Goal: Information Seeking & Learning: Learn about a topic

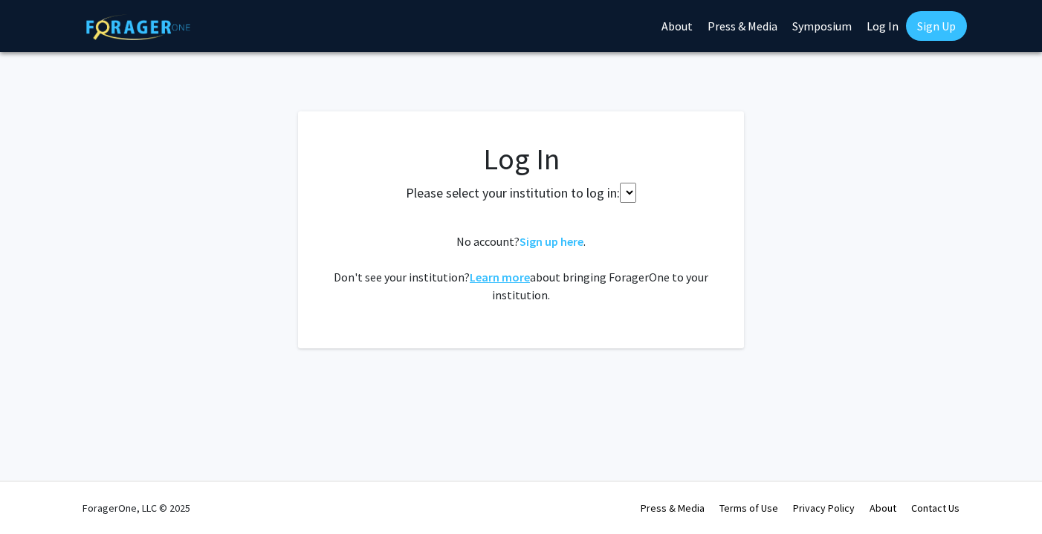
select select
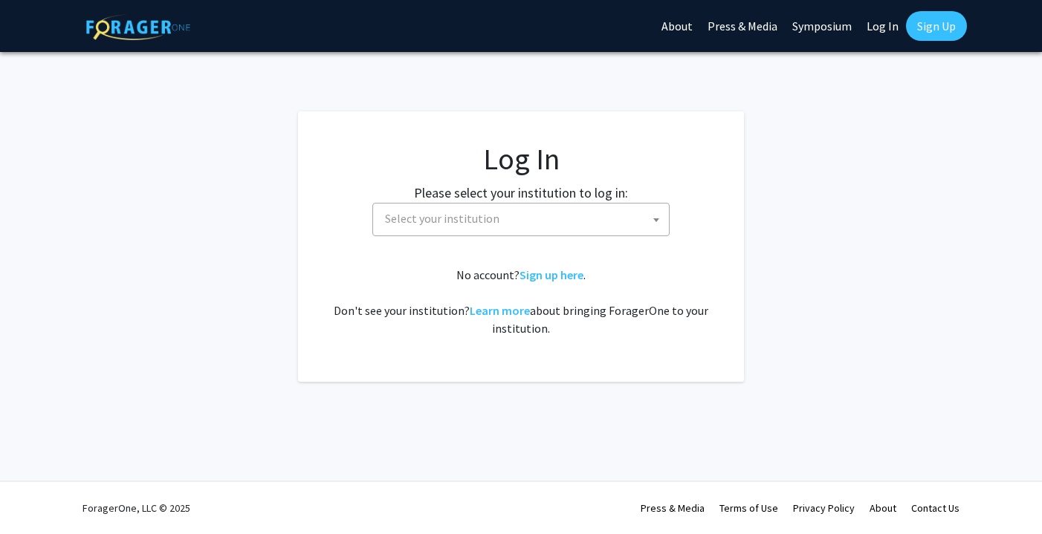
click at [540, 199] on label "Please select your institution to log in:" at bounding box center [521, 193] width 214 height 20
click at [533, 213] on span "Select your institution" at bounding box center [524, 219] width 290 height 30
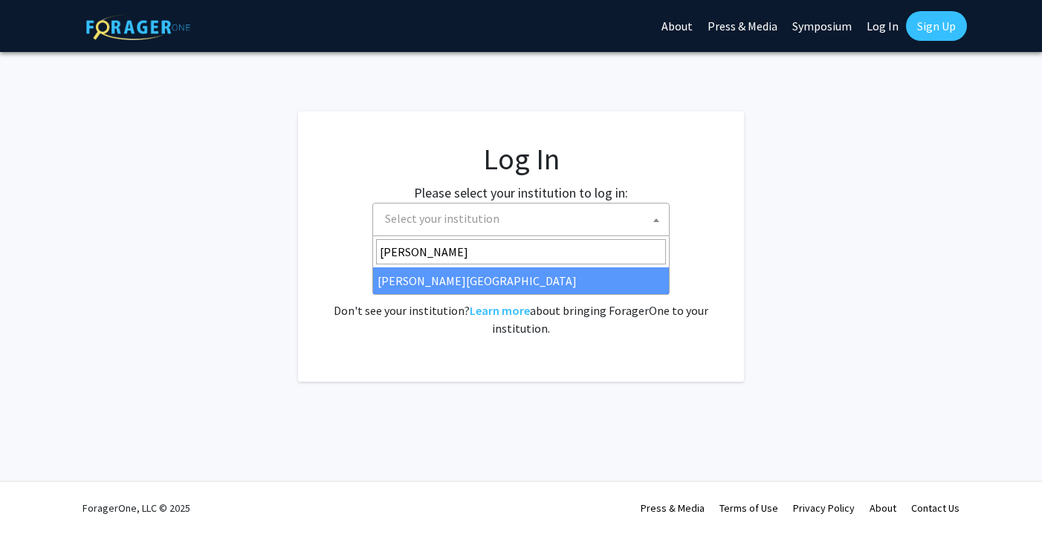
type input "christopher"
select select "5"
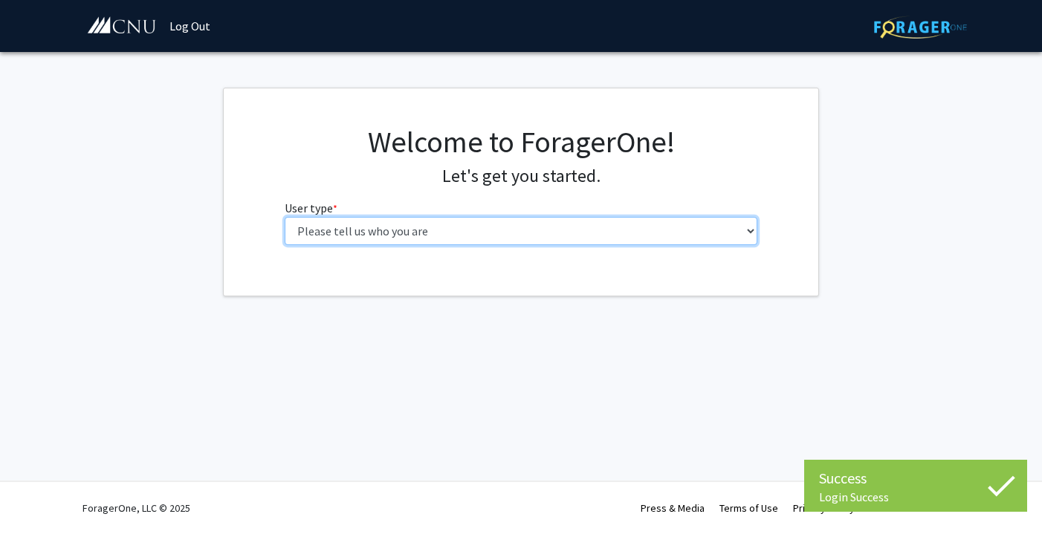
click at [520, 237] on select "Please tell us who you are Undergraduate Student Master's Student Doctoral Cand…" at bounding box center [521, 231] width 473 height 28
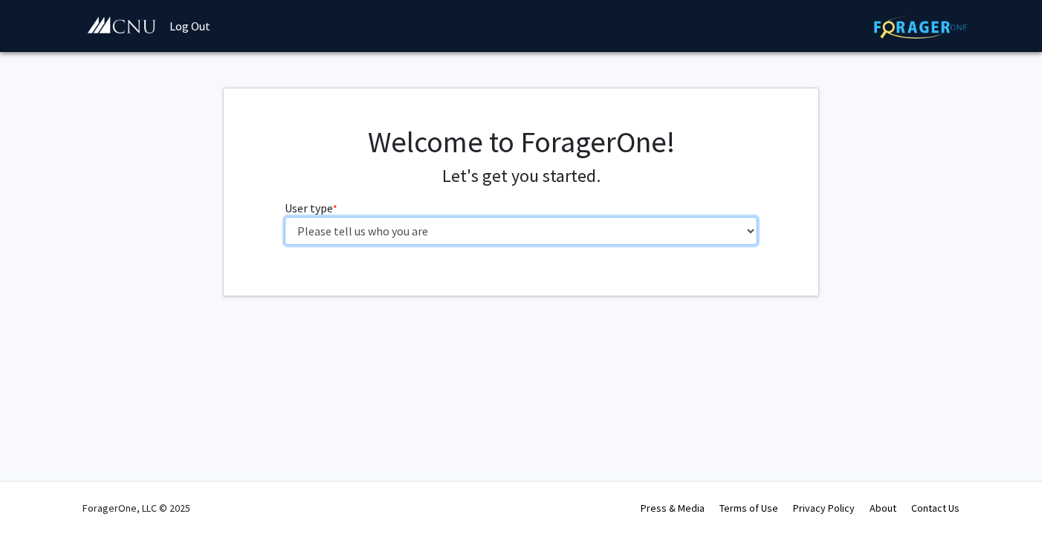
select select "1: undergrad"
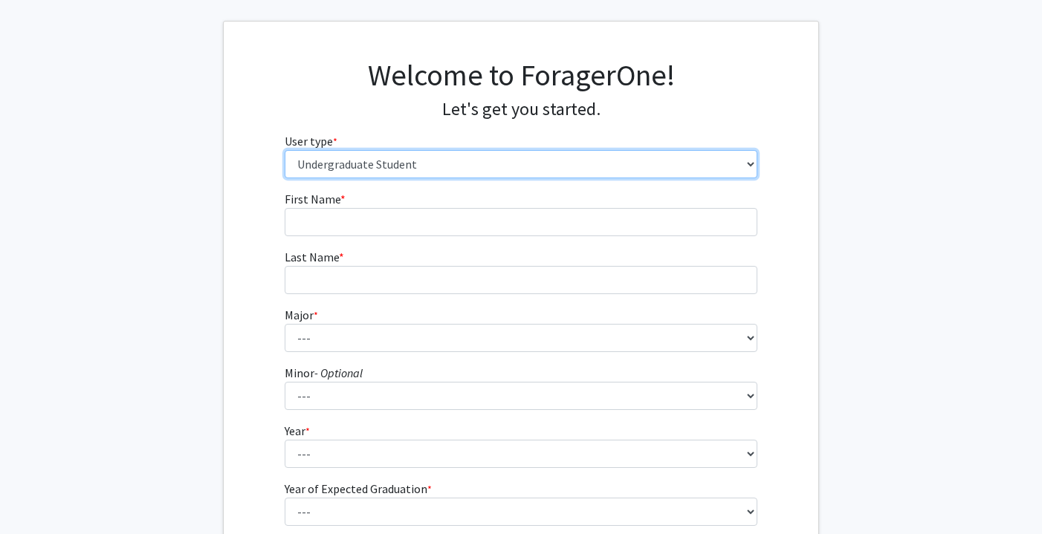
scroll to position [94, 0]
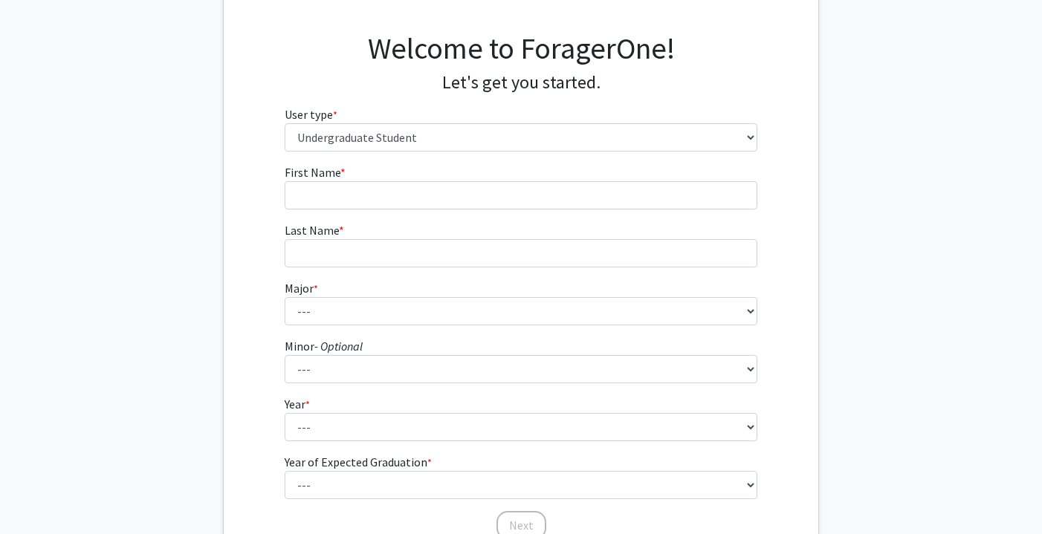
click at [504, 212] on form "First Name * required Last Name * required Major * required --- Accounting Appl…" at bounding box center [521, 345] width 473 height 363
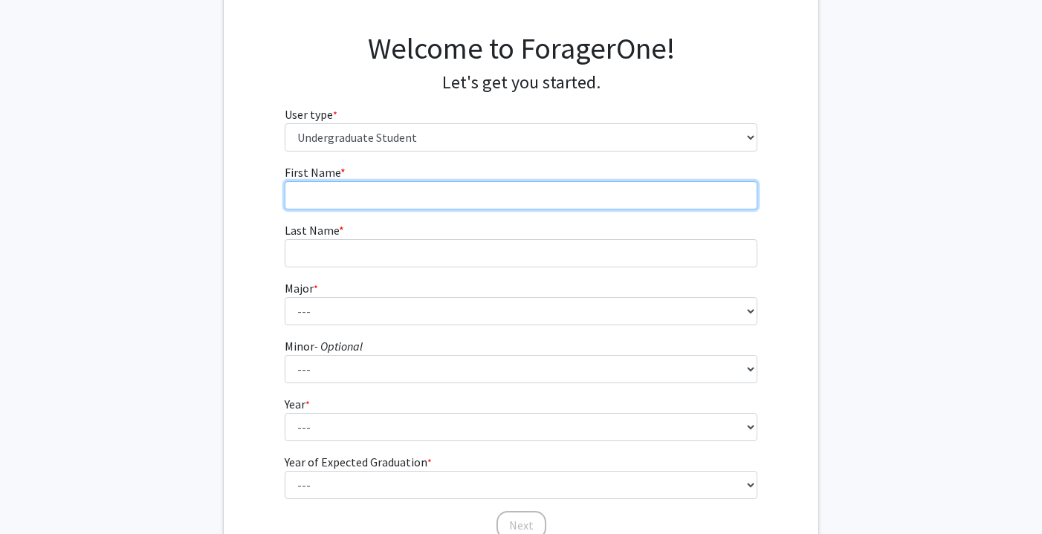
click at [504, 198] on input "First Name * required" at bounding box center [521, 195] width 473 height 28
type input "[PERSON_NAME]"
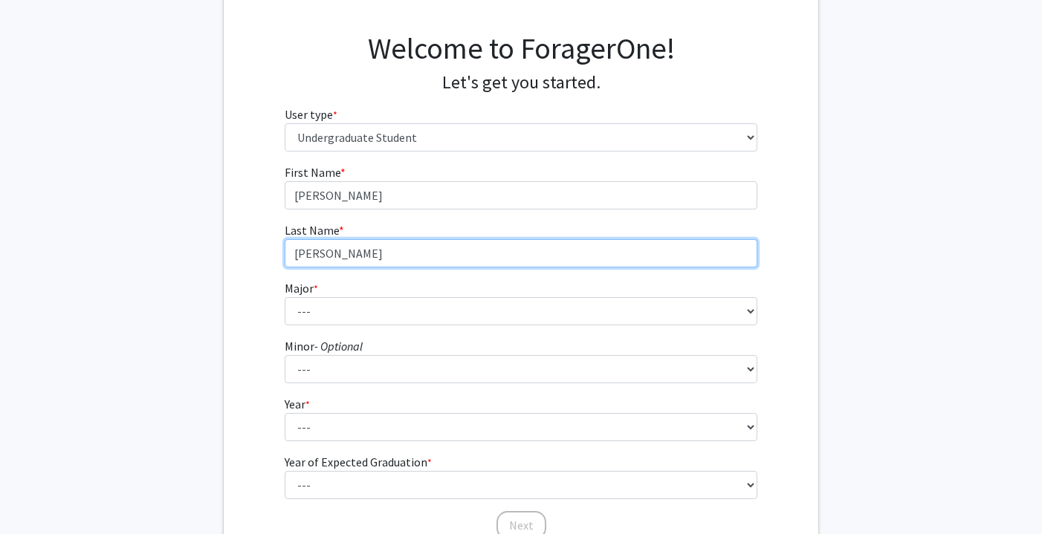
type input "[PERSON_NAME]"
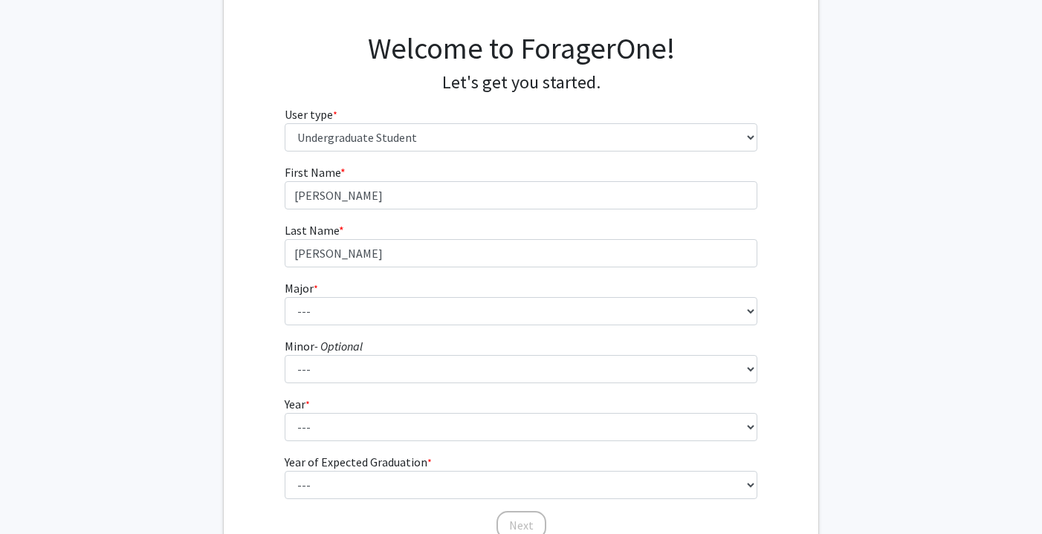
click at [433, 333] on form "First Name * required [PERSON_NAME] Last Name * required [PERSON_NAME] * requir…" at bounding box center [521, 345] width 473 height 363
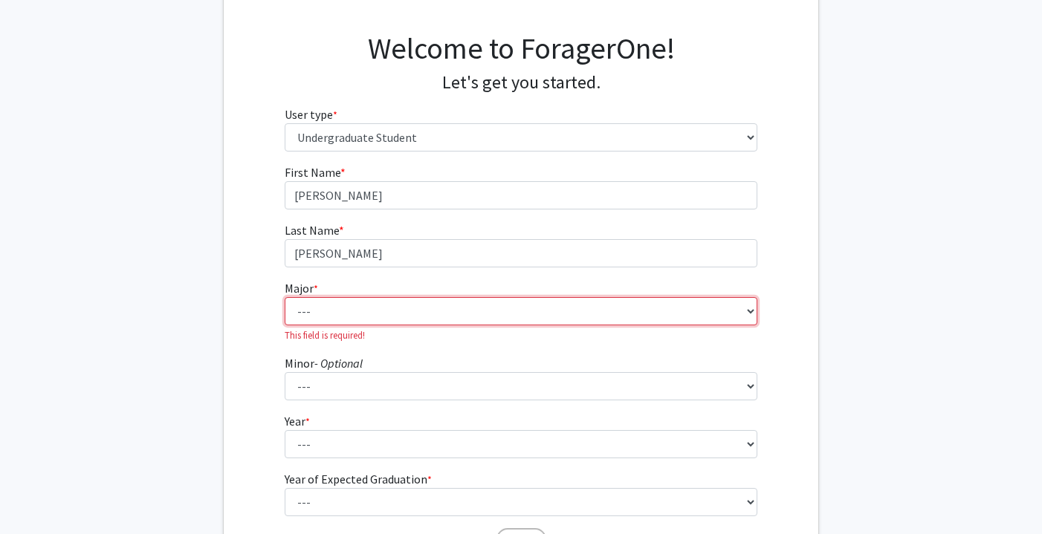
click at [405, 313] on select "--- Accounting Applied Physics Art History Biochemistry Biology Chemistry Class…" at bounding box center [521, 311] width 473 height 28
select select "31: 642"
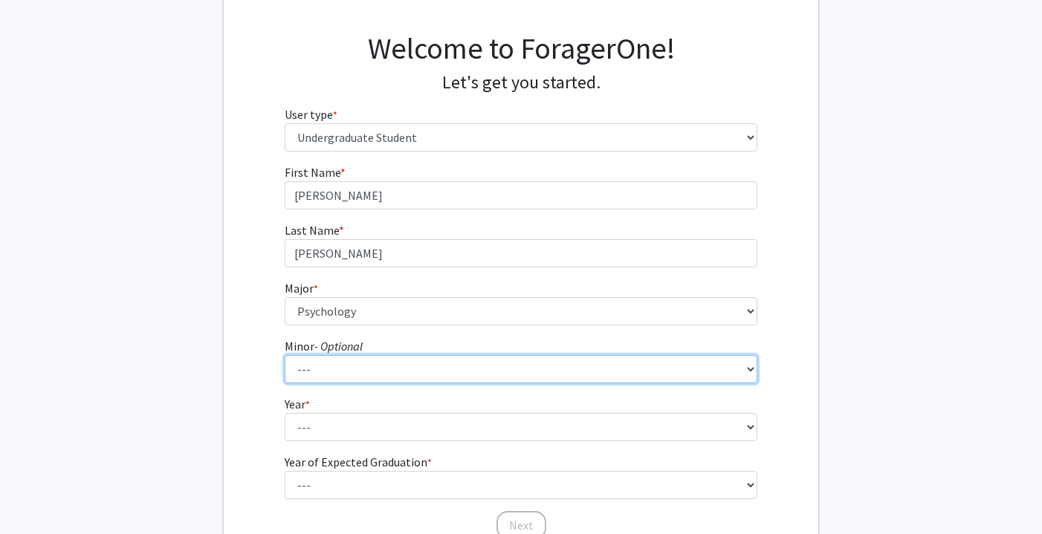
click at [321, 366] on select "--- African American Studies American Studies Anthropology Asian Studies Busine…" at bounding box center [521, 369] width 473 height 28
select select "7: 410"
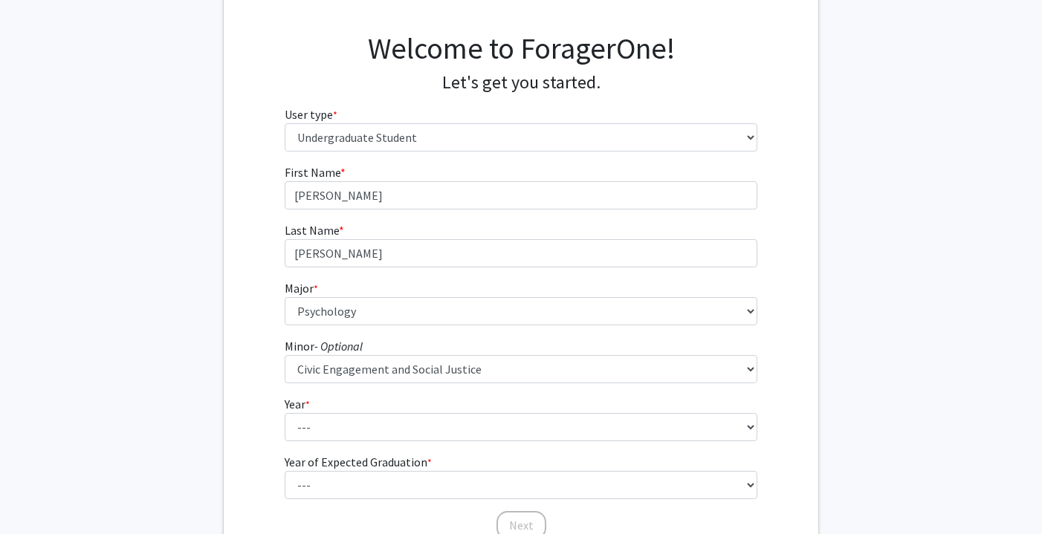
click at [235, 276] on div "First Name * required [PERSON_NAME] Last Name * required [PERSON_NAME] * requir…" at bounding box center [521, 353] width 595 height 378
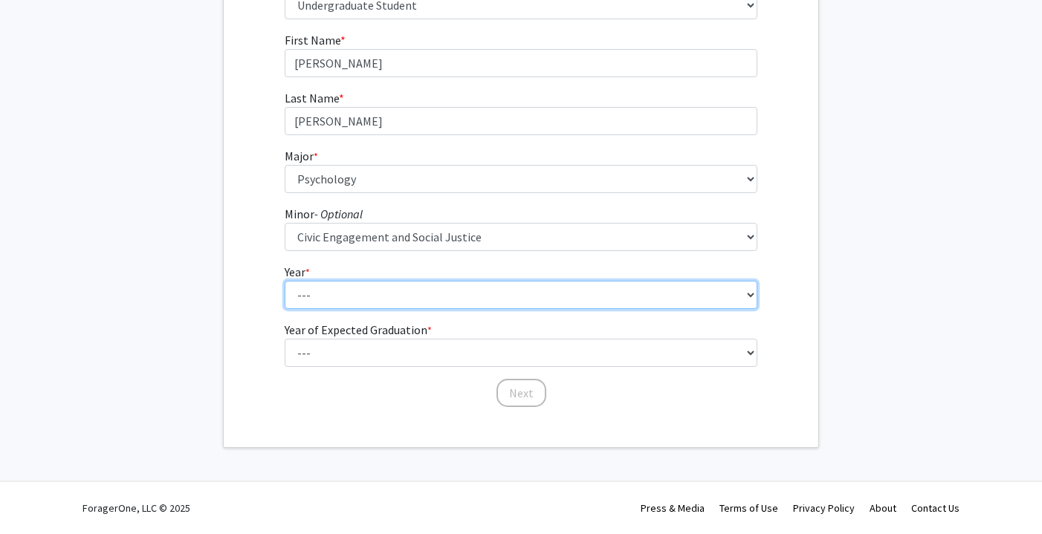
click at [315, 282] on select "--- First-year Sophomore Junior Senior Postbaccalaureate Certificate" at bounding box center [521, 295] width 473 height 28
select select "2: sophomore"
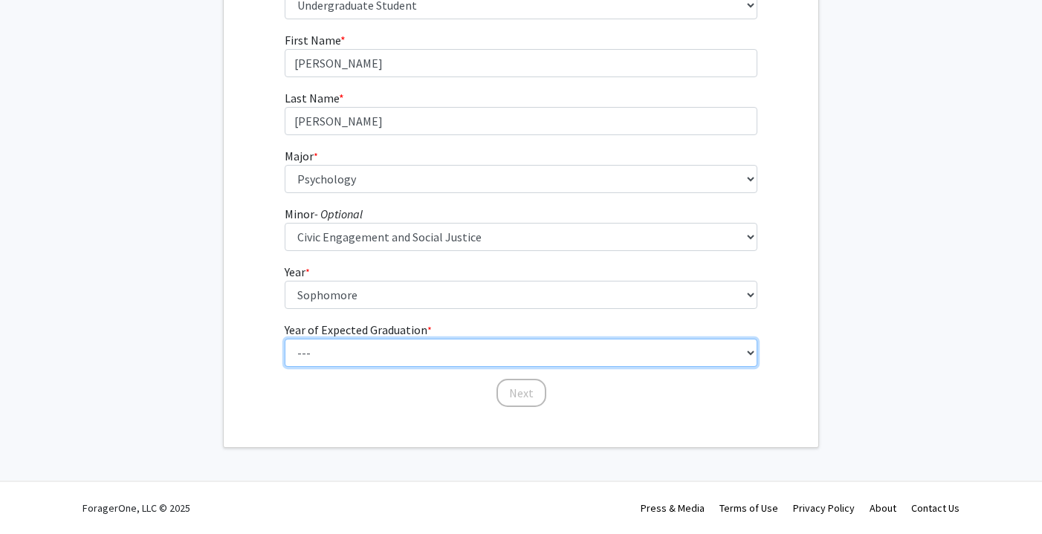
click at [333, 350] on select "--- 2025 2026 2027 2028 2029 2030 2031 2032 2033 2034" at bounding box center [521, 353] width 473 height 28
select select "4: 2028"
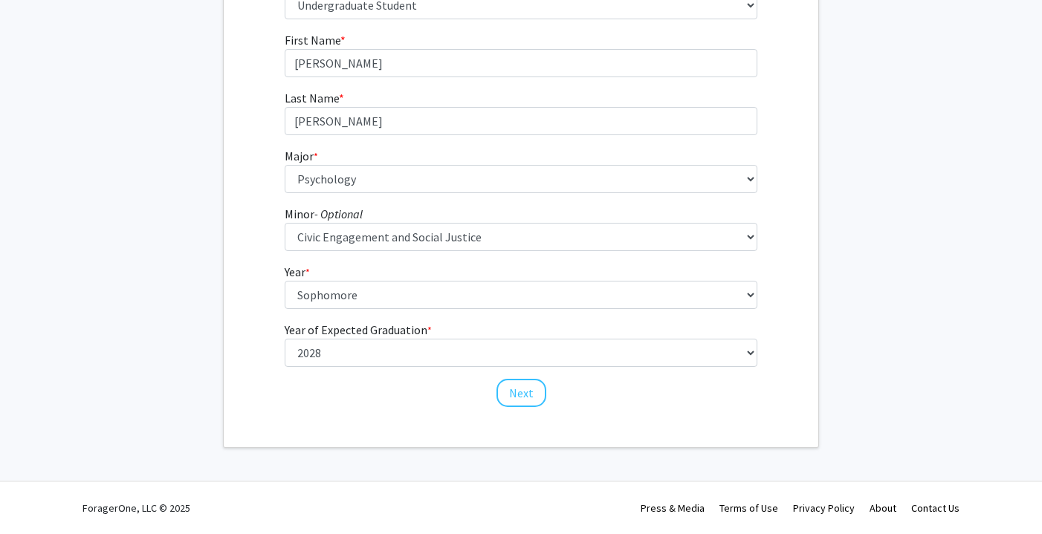
click at [363, 404] on div "First Name * required [PERSON_NAME] Last Name * required [PERSON_NAME] * requir…" at bounding box center [521, 220] width 496 height 378
click at [514, 396] on button "Next" at bounding box center [521, 393] width 50 height 28
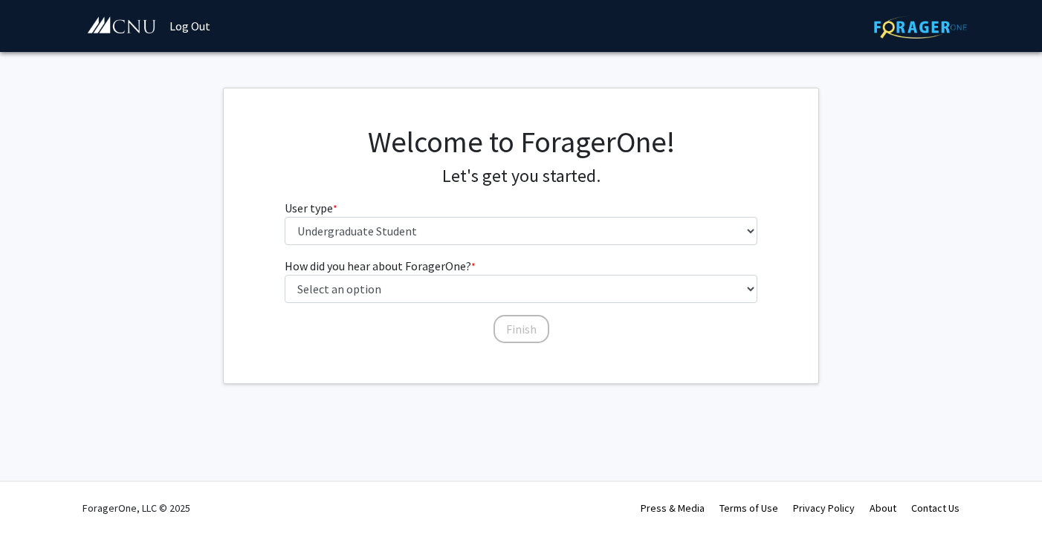
scroll to position [0, 0]
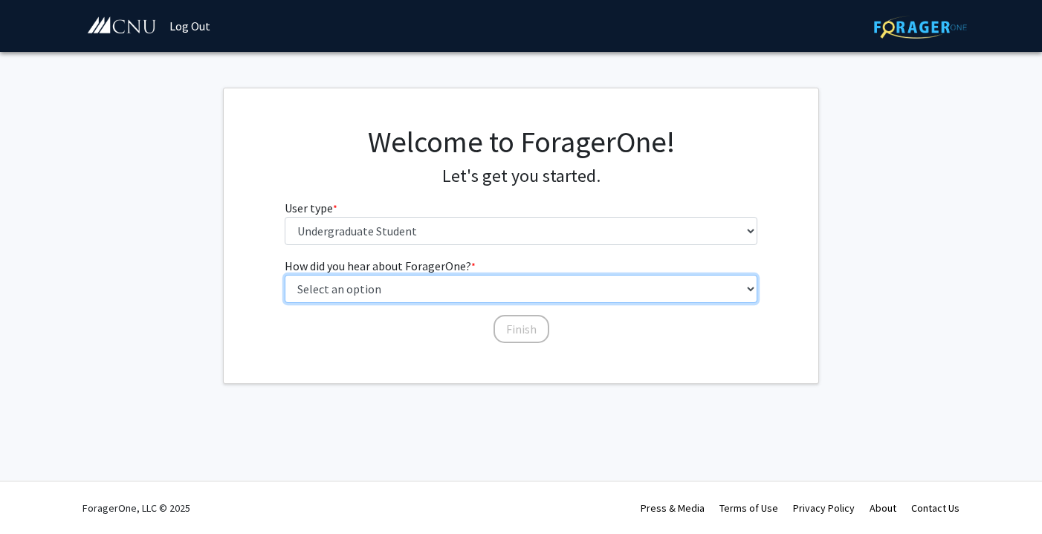
click at [389, 285] on select "Select an option Peer/student recommendation Faculty/staff recommendation Unive…" at bounding box center [521, 289] width 473 height 28
select select "2: faculty_recommendation"
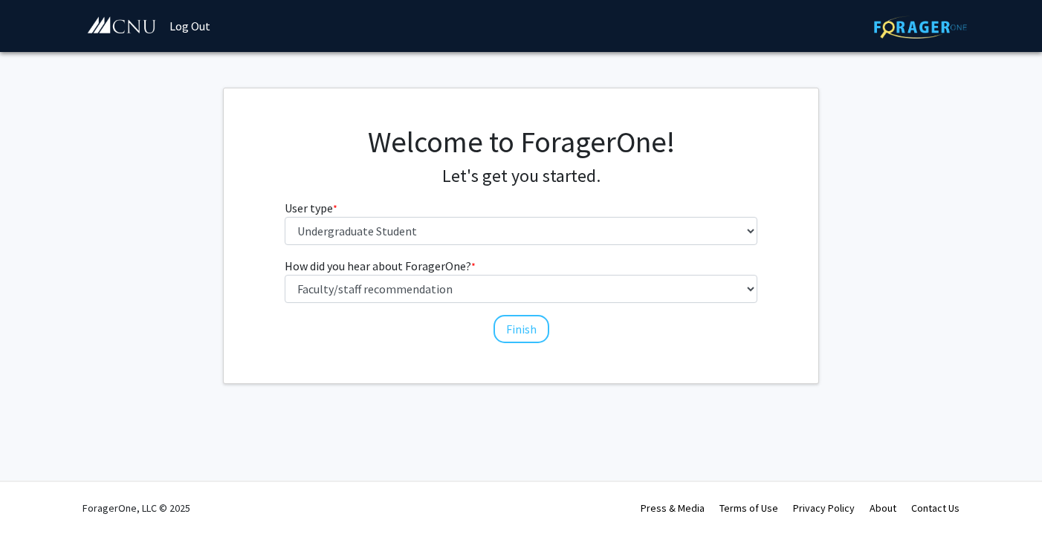
click at [518, 345] on div "Welcome to ForagerOne! Let's get you started. User type * required Please tell …" at bounding box center [521, 235] width 595 height 295
click at [522, 331] on button "Finish" at bounding box center [521, 329] width 56 height 28
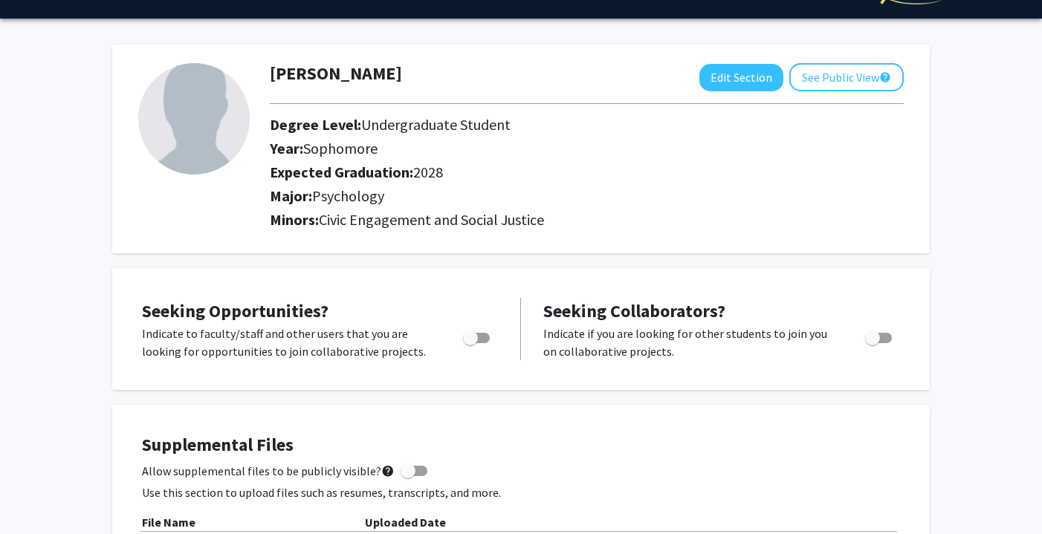
scroll to position [36, 0]
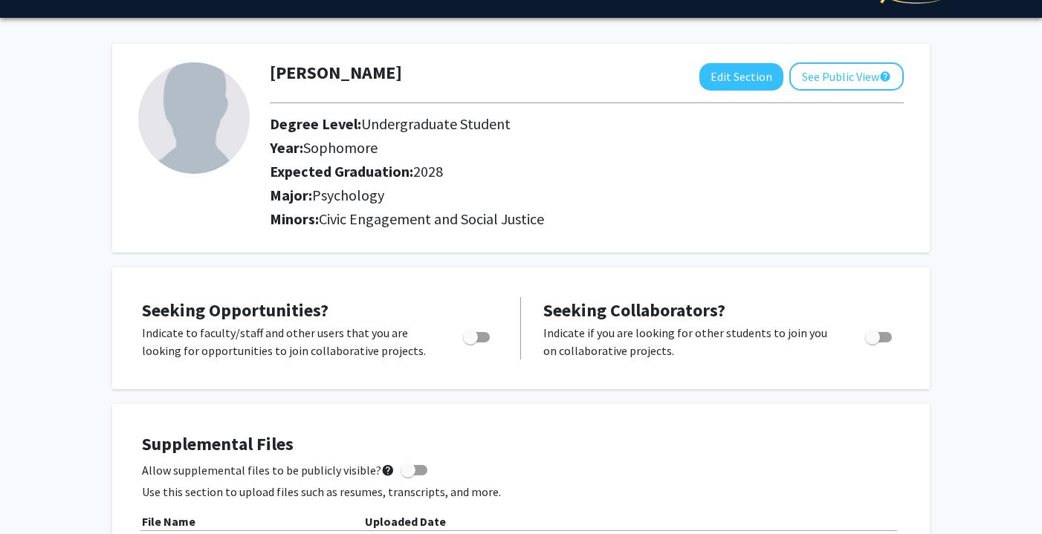
click at [482, 340] on span "Toggle" at bounding box center [476, 337] width 27 height 10
click at [470, 343] on input "Are you actively seeking opportunities?" at bounding box center [470, 343] width 1 height 1
checkbox input "true"
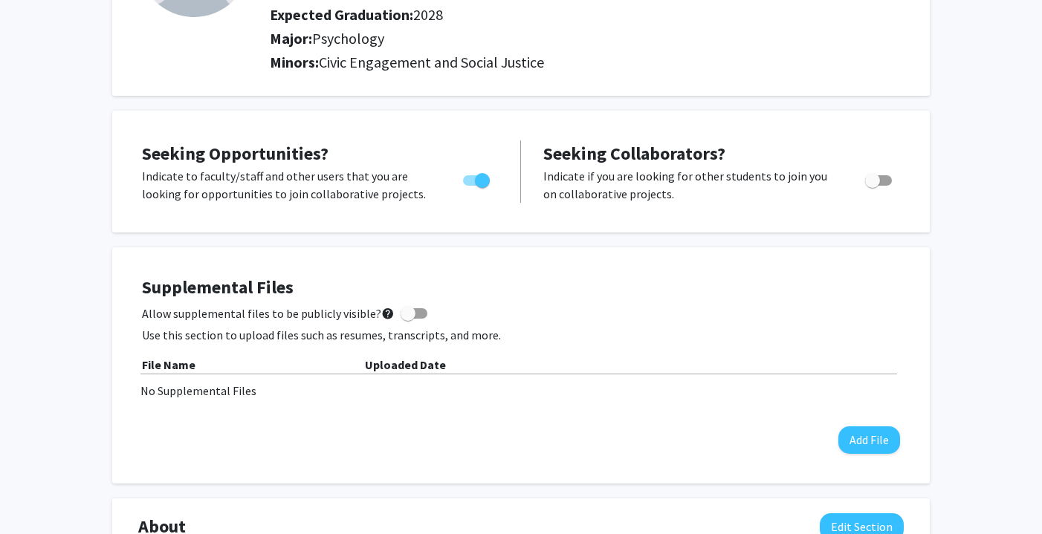
scroll to position [0, 0]
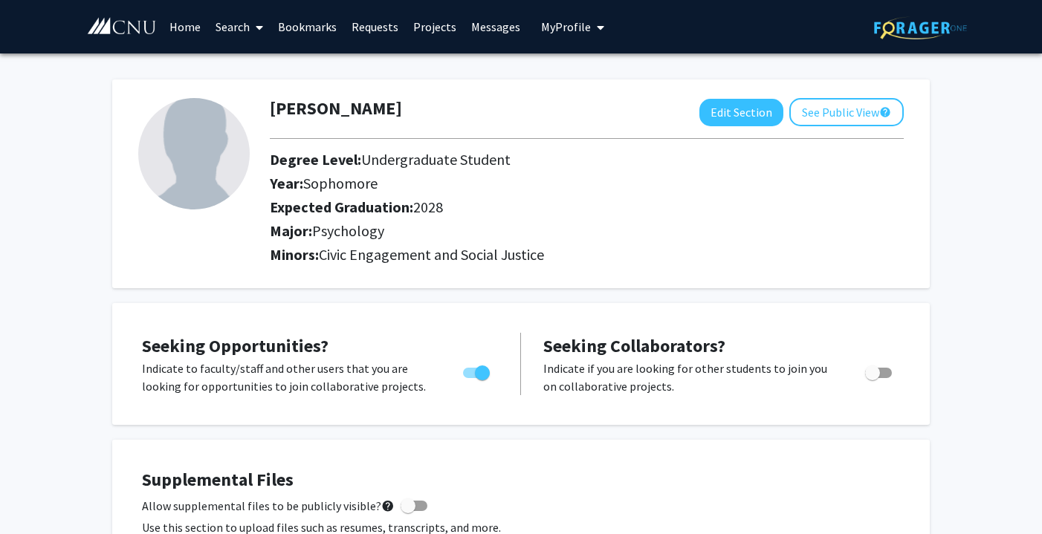
click at [554, 19] on span "My Profile" at bounding box center [566, 26] width 50 height 15
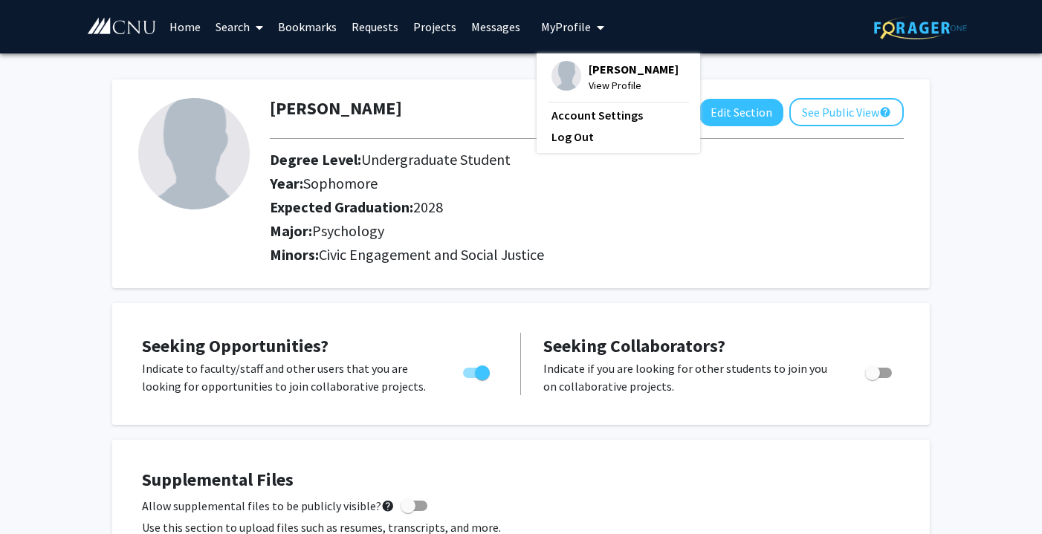
click at [422, 27] on link "Projects" at bounding box center [435, 27] width 58 height 52
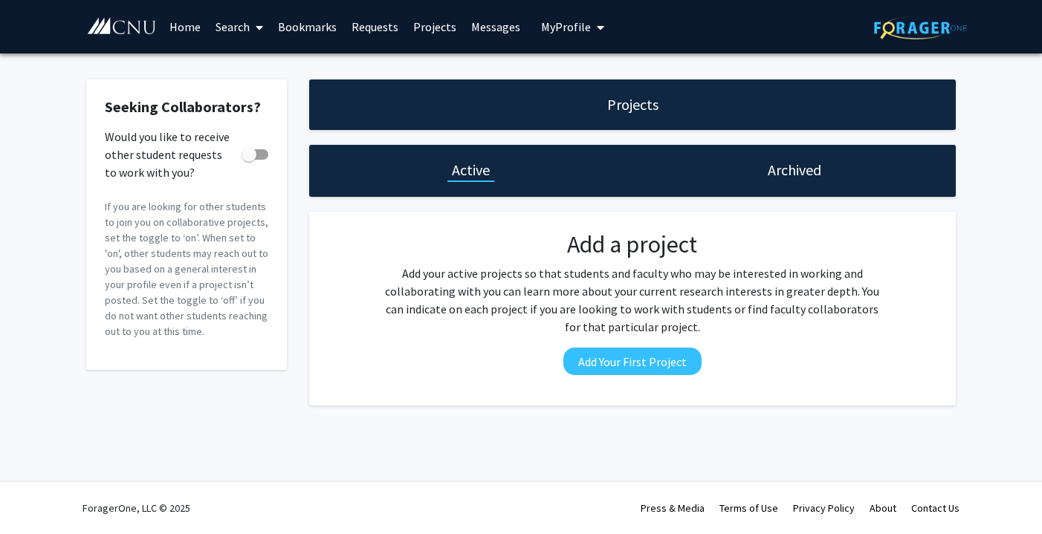
click at [375, 26] on link "Requests" at bounding box center [375, 27] width 62 height 52
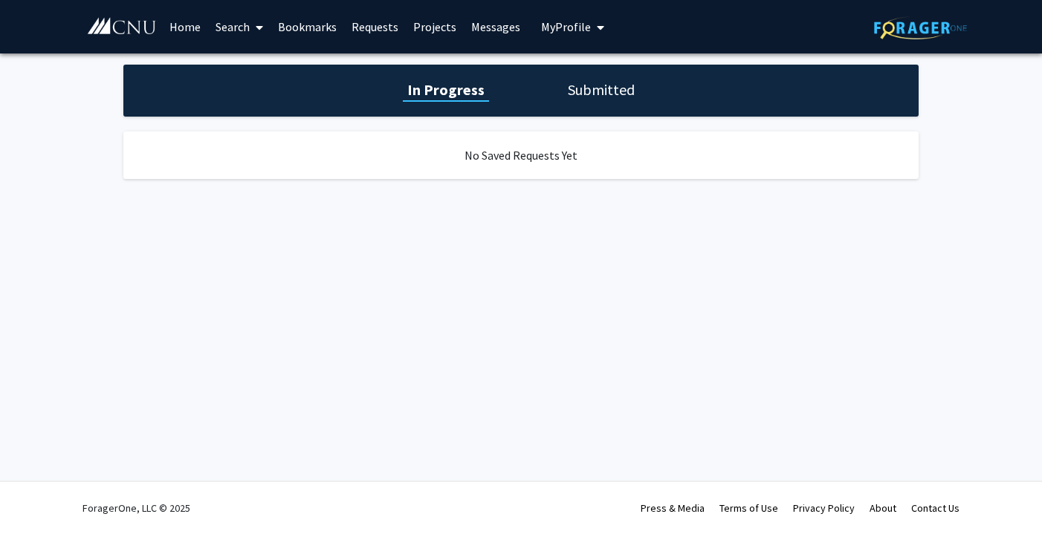
click at [194, 27] on link "Home" at bounding box center [185, 27] width 46 height 52
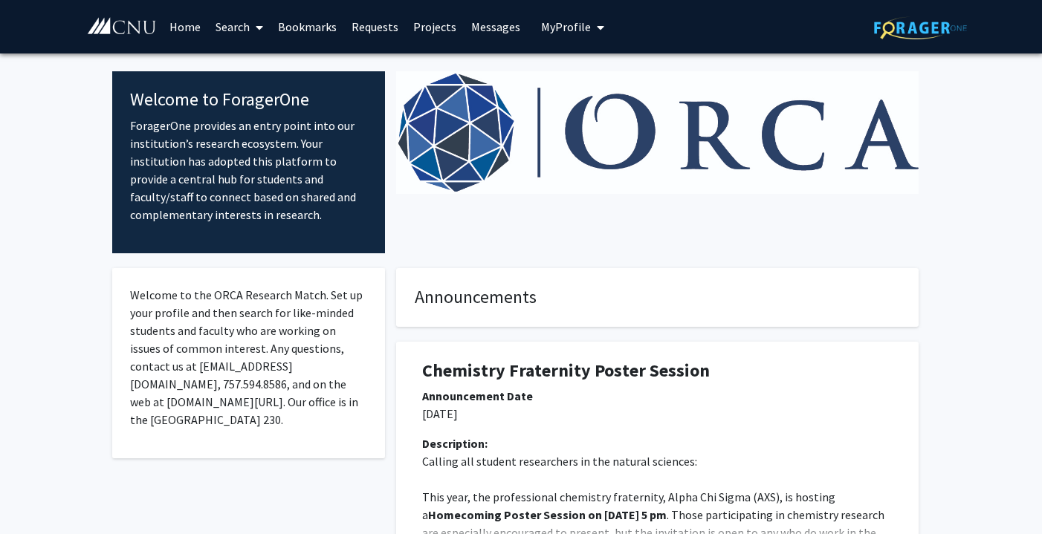
click at [246, 24] on link "Search" at bounding box center [239, 27] width 62 height 52
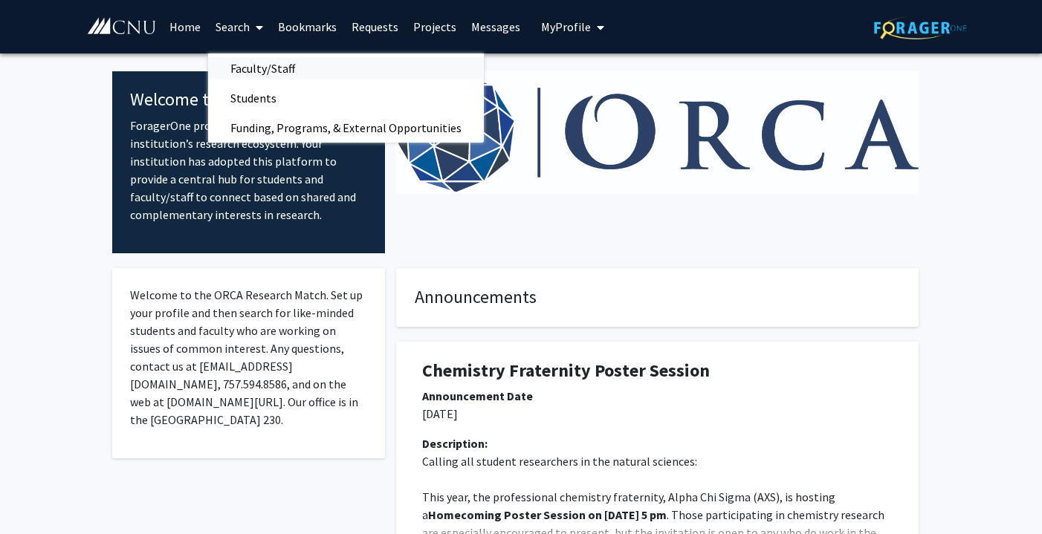
click at [244, 71] on span "Faculty/Staff" at bounding box center [262, 69] width 109 height 30
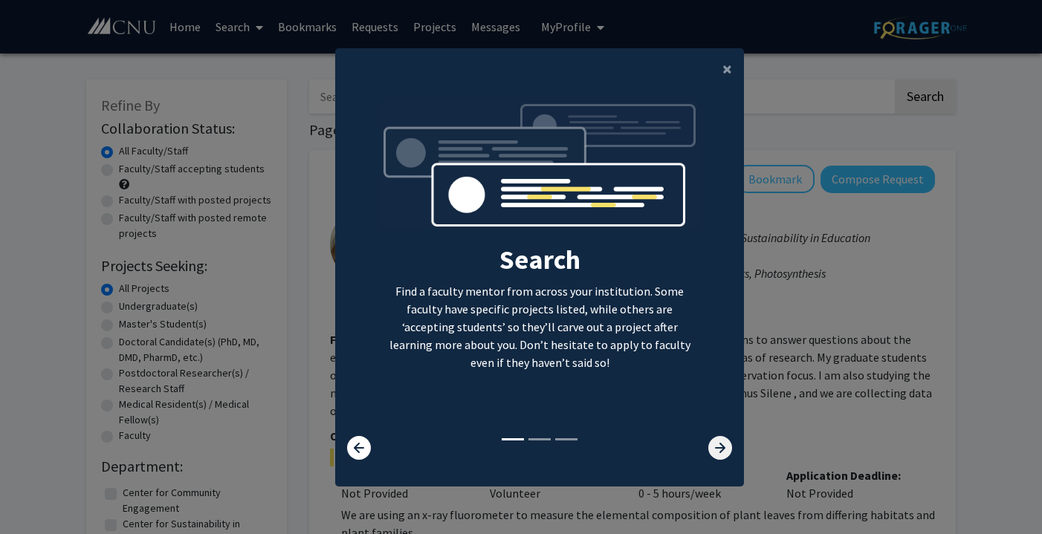
click at [725, 436] on icon at bounding box center [720, 448] width 24 height 24
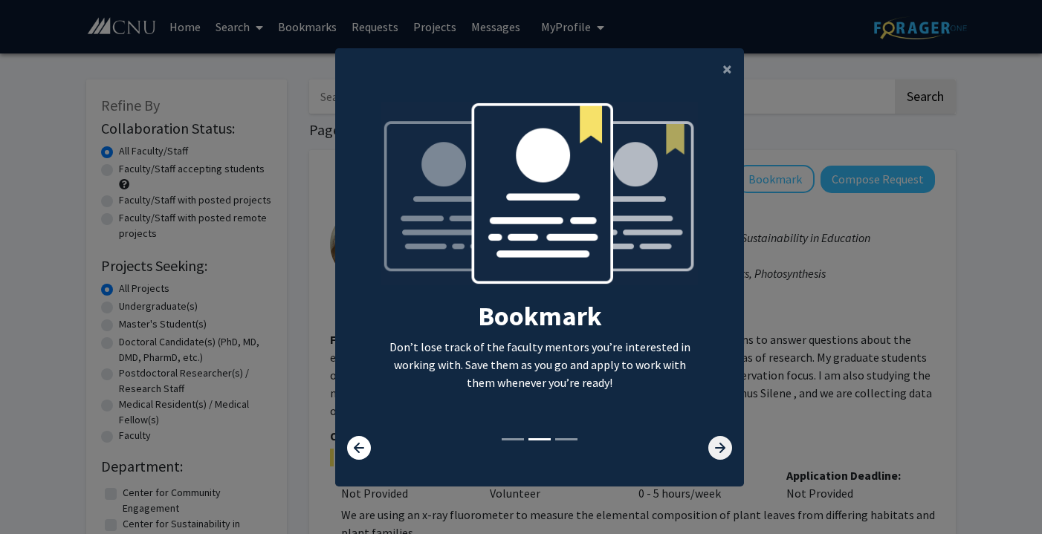
click at [724, 437] on icon at bounding box center [720, 448] width 24 height 24
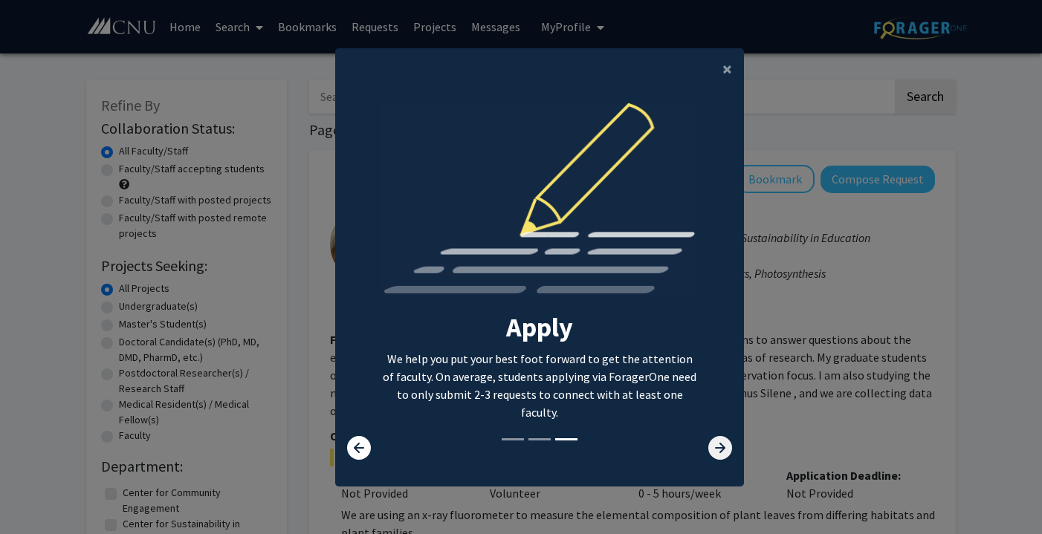
click at [723, 437] on icon at bounding box center [720, 448] width 24 height 24
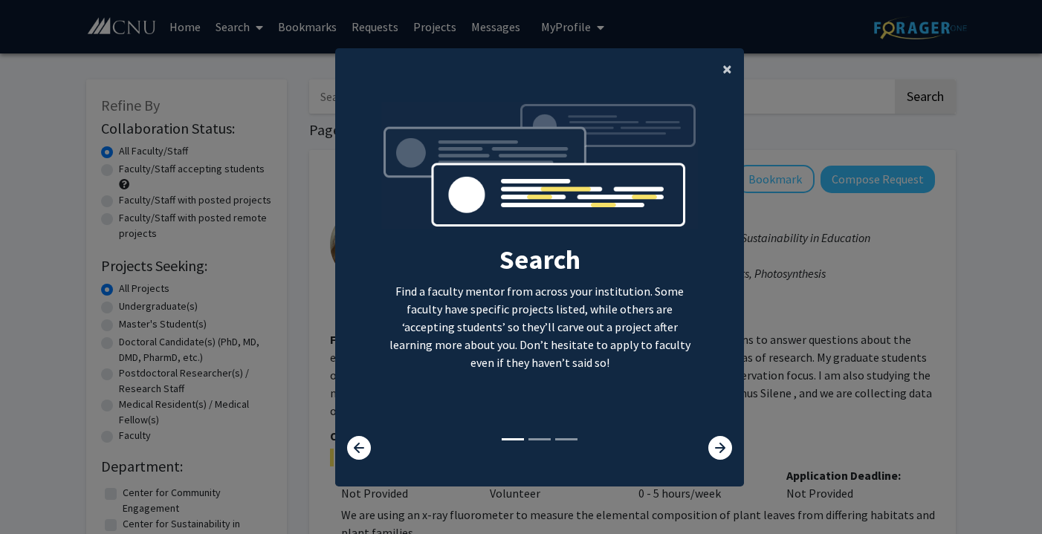
click at [725, 65] on span "×" at bounding box center [727, 68] width 10 height 23
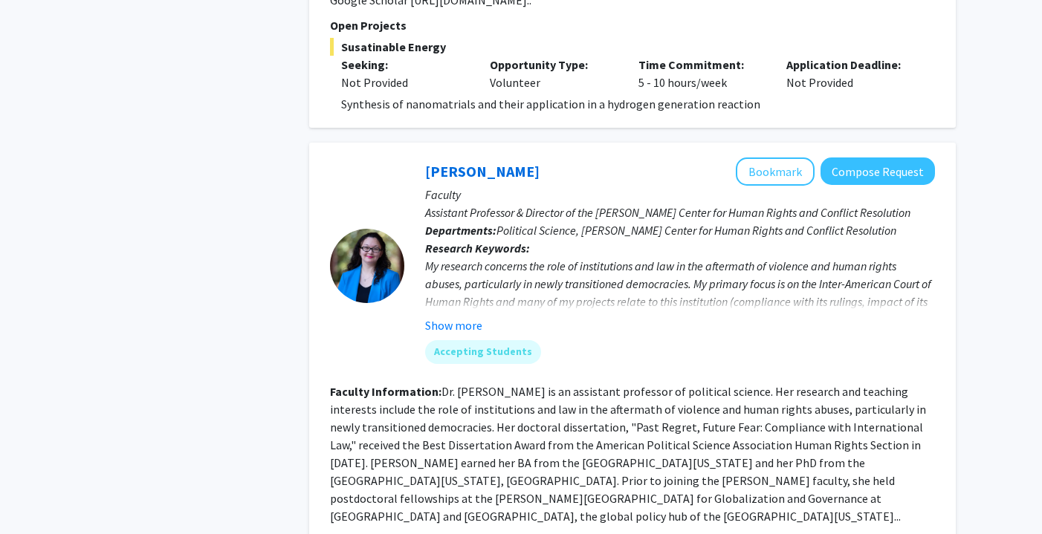
scroll to position [2701, 0]
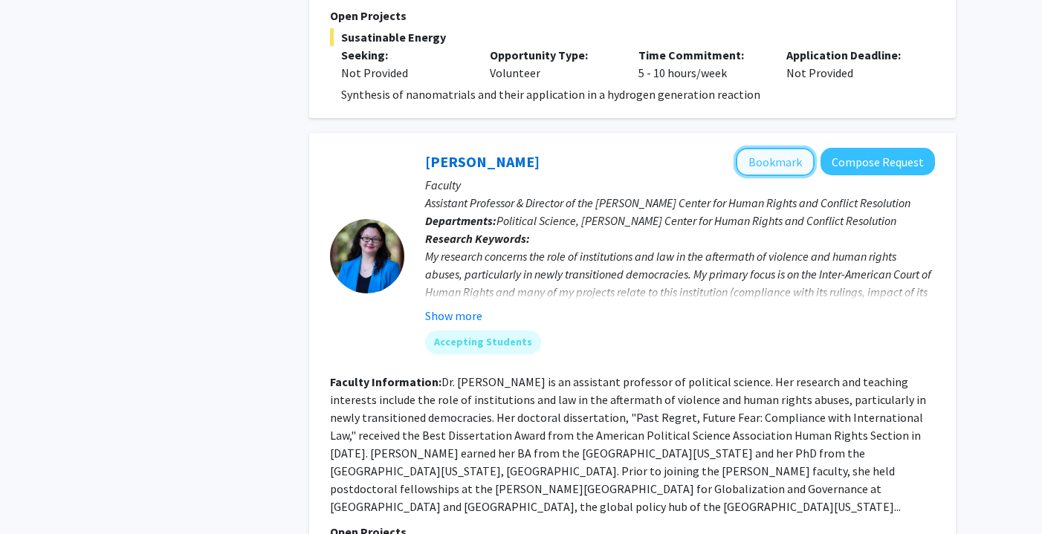
click at [802, 164] on button "Bookmark" at bounding box center [775, 162] width 79 height 28
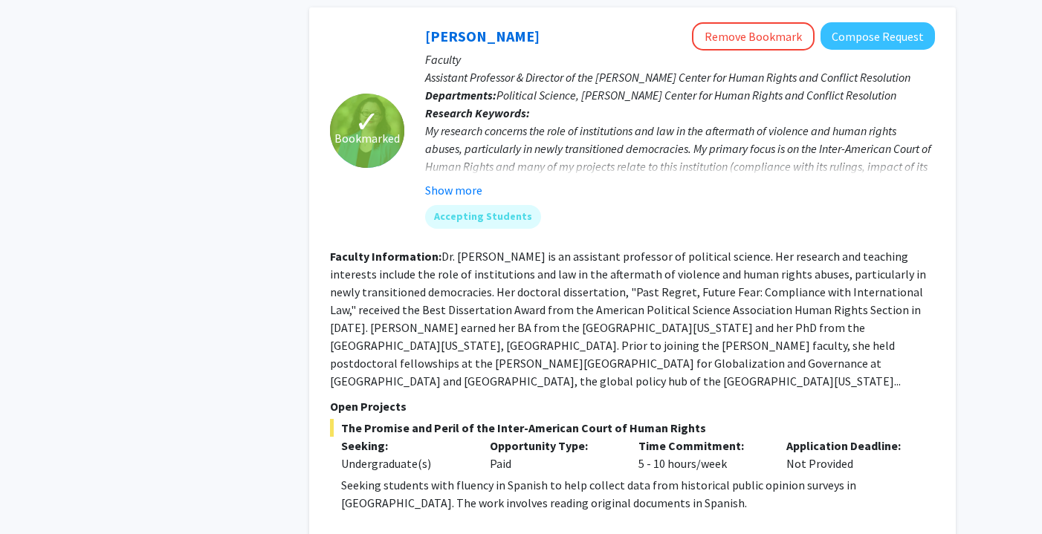
scroll to position [2826, 0]
click at [514, 31] on link "[PERSON_NAME]" at bounding box center [482, 36] width 114 height 19
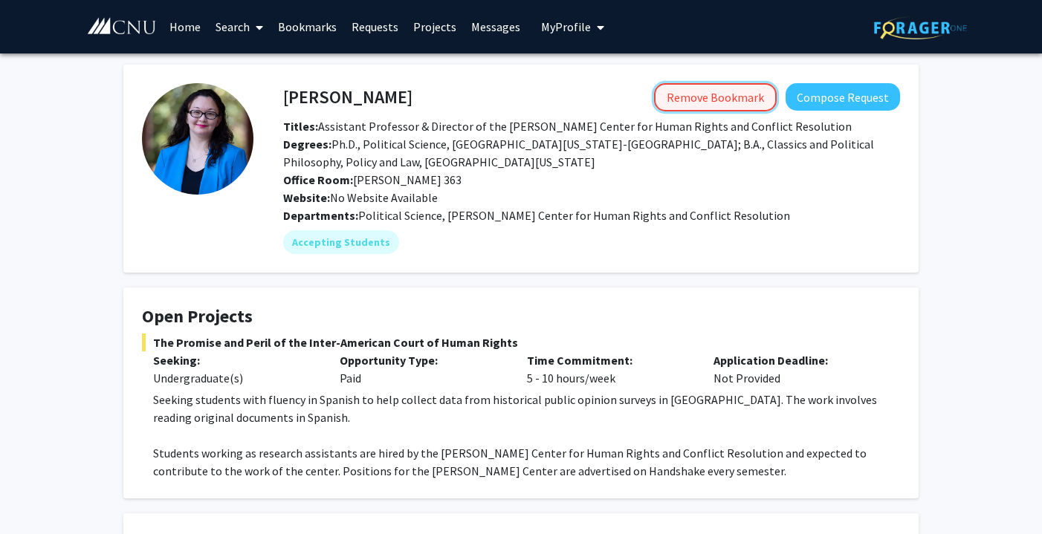
click at [737, 91] on button "Remove Bookmark" at bounding box center [715, 97] width 123 height 28
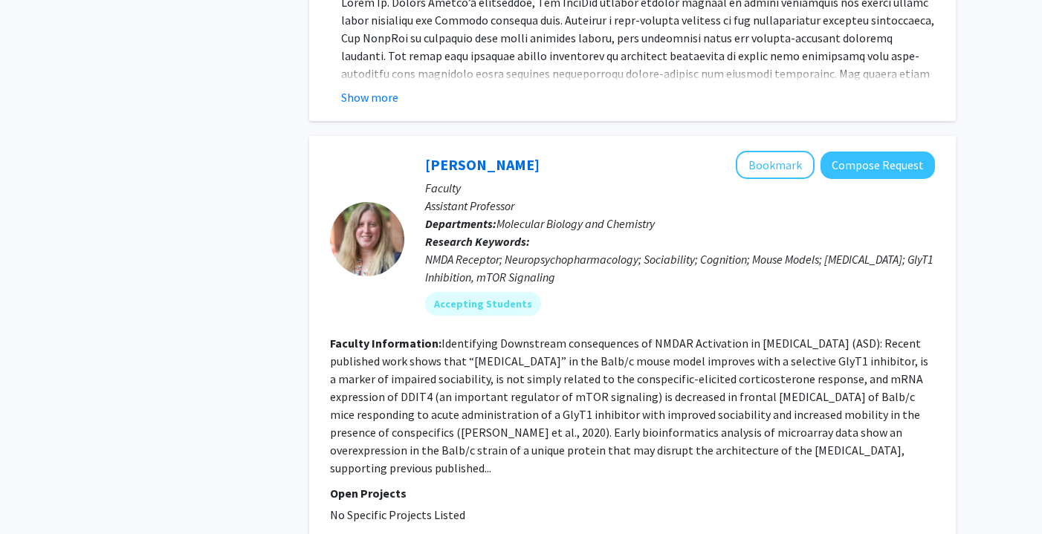
scroll to position [4770, 0]
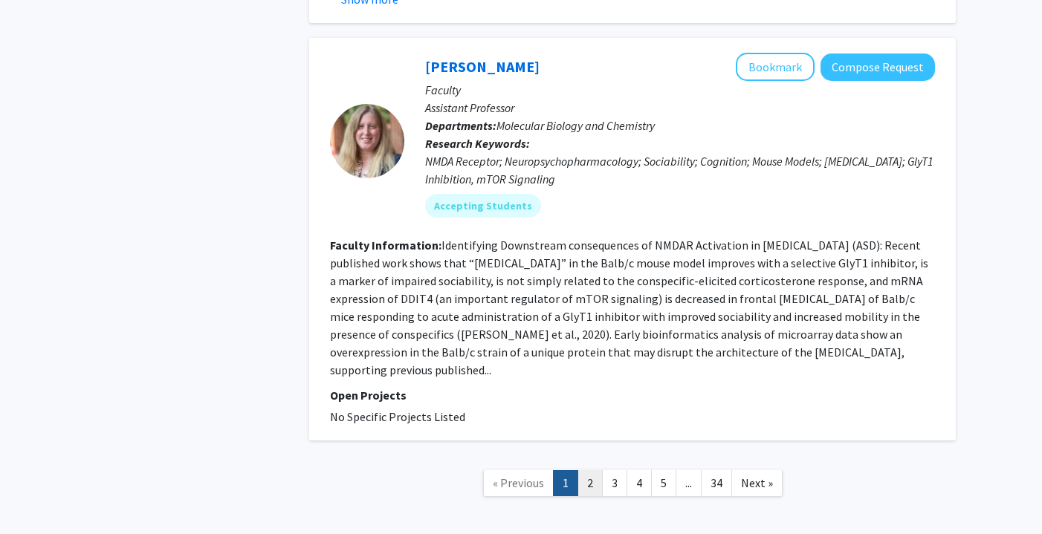
click at [590, 470] on link "2" at bounding box center [589, 483] width 25 height 26
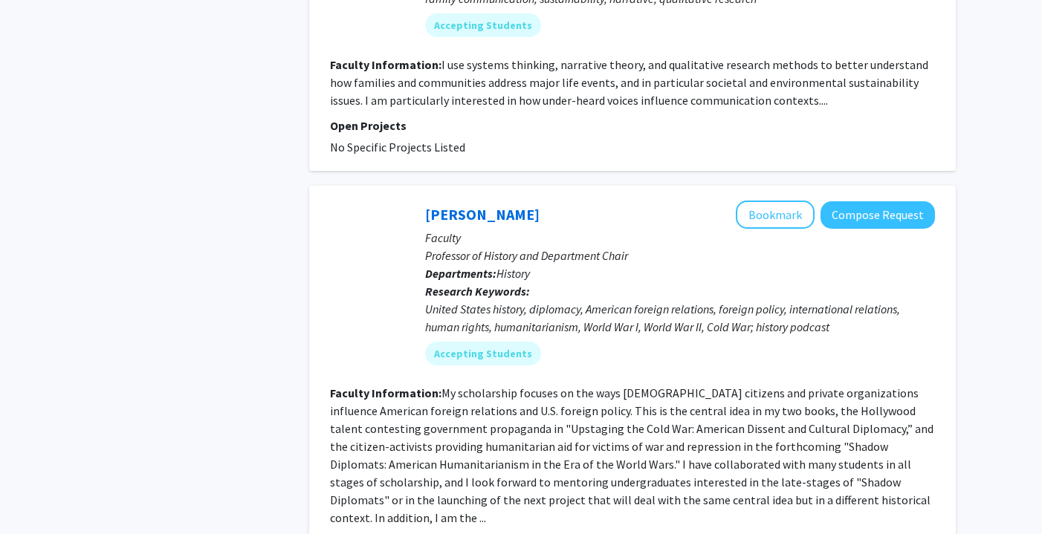
scroll to position [3199, 0]
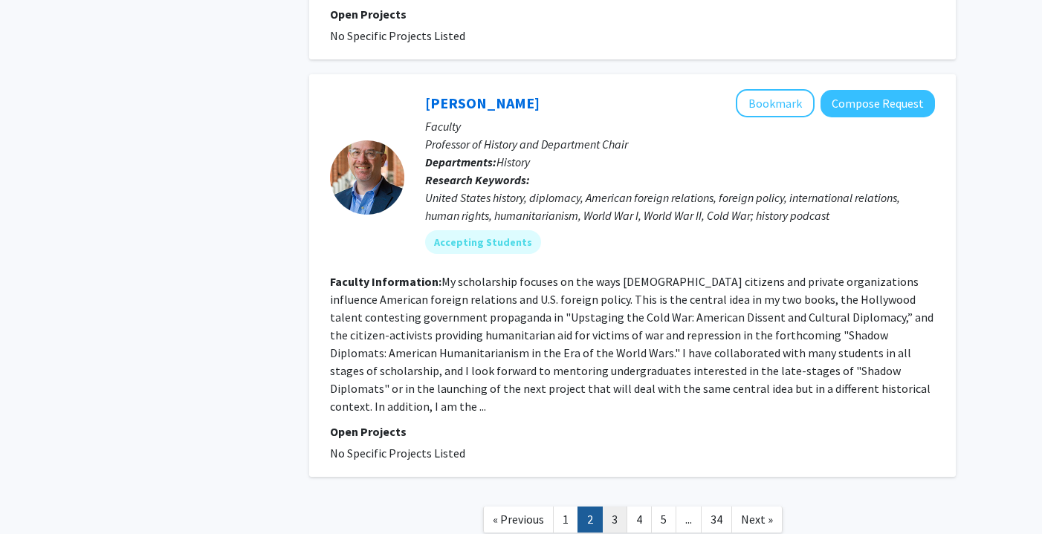
click at [622, 507] on link "3" at bounding box center [614, 520] width 25 height 26
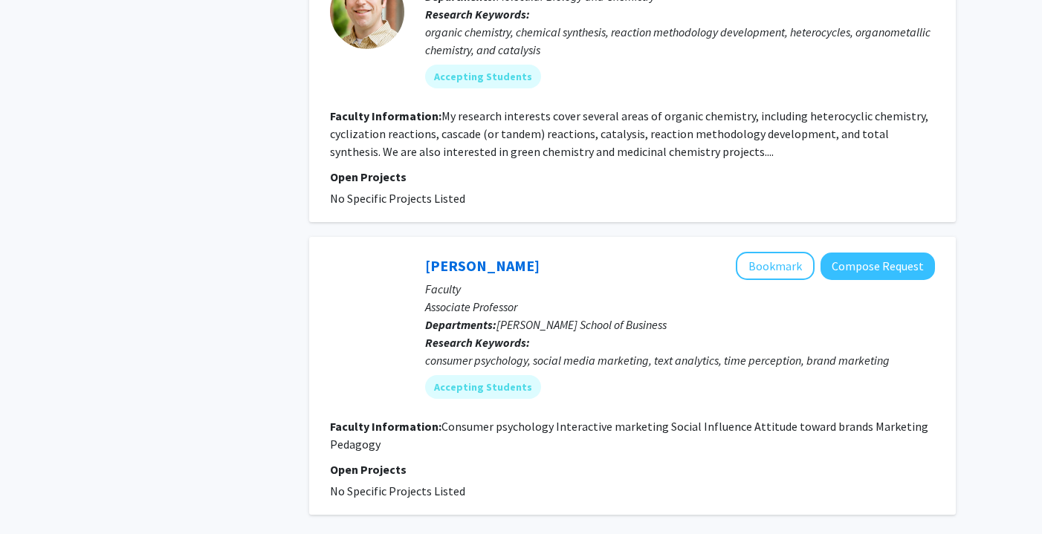
scroll to position [3283, 0]
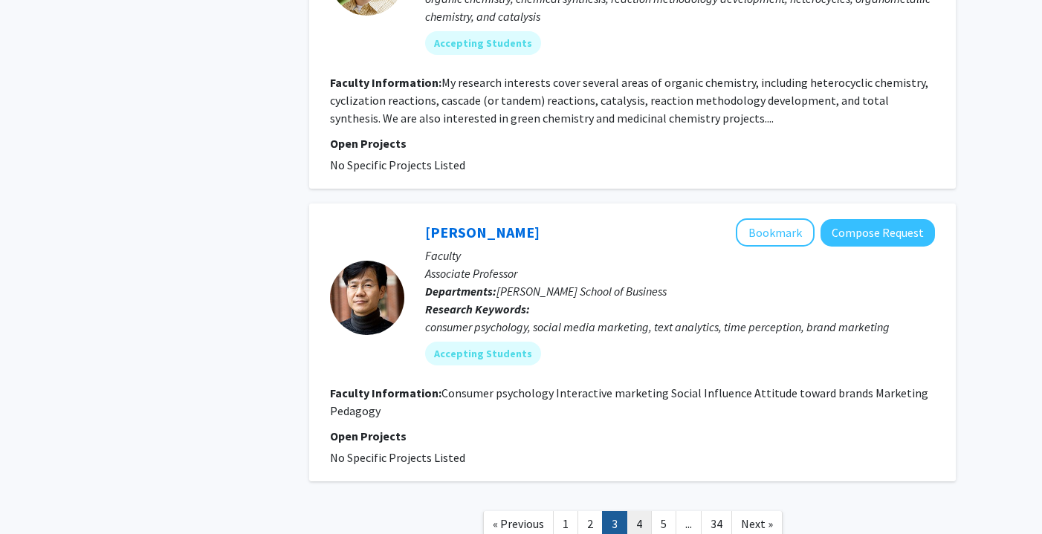
click at [638, 511] on link "4" at bounding box center [639, 524] width 25 height 26
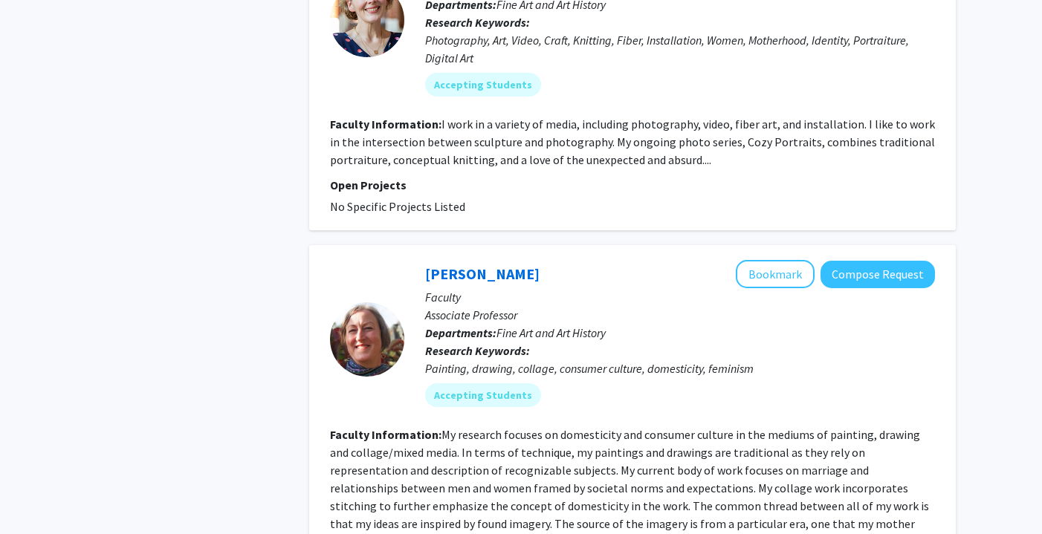
scroll to position [3300, 0]
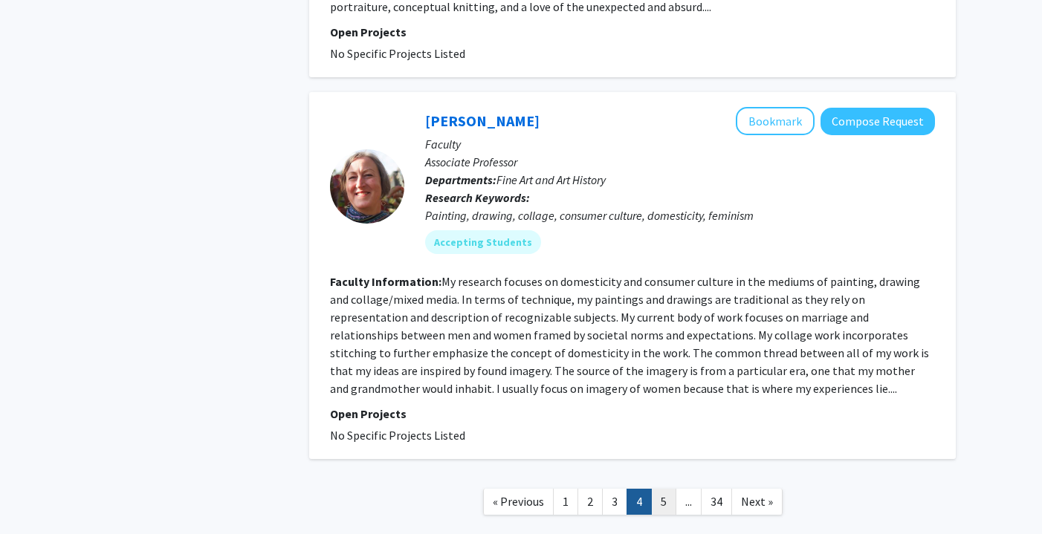
click at [668, 489] on link "5" at bounding box center [663, 502] width 25 height 26
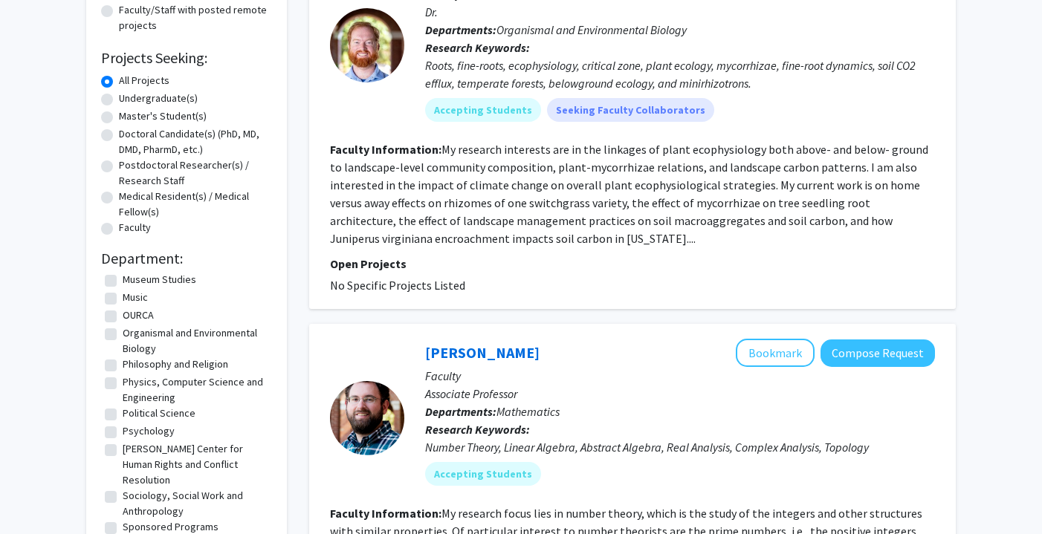
scroll to position [395, 0]
click at [123, 430] on label "Psychology" at bounding box center [149, 429] width 52 height 16
click at [123, 430] on input "Psychology" at bounding box center [128, 426] width 10 height 10
checkbox input "true"
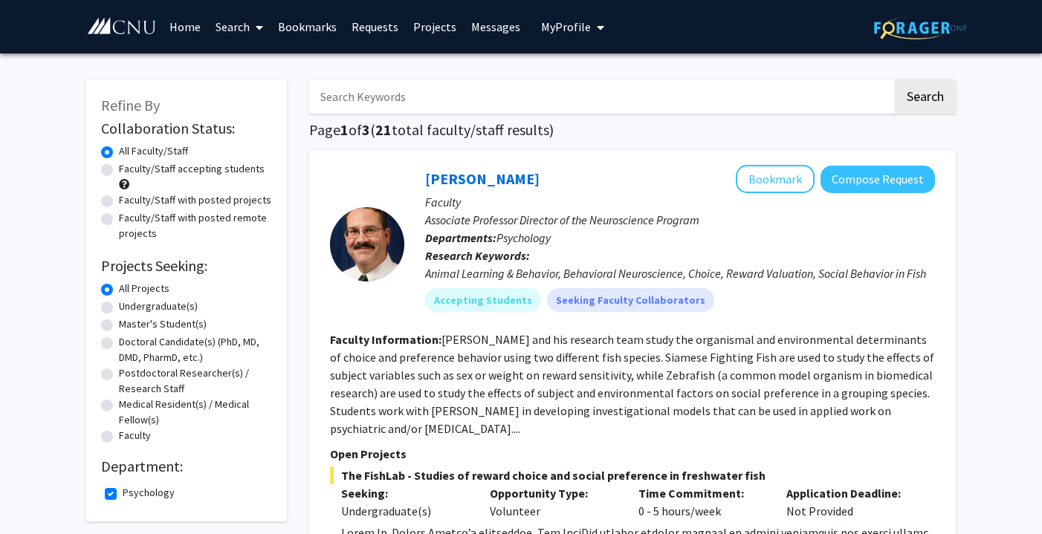
click at [123, 496] on label "Psychology" at bounding box center [149, 493] width 52 height 16
click at [123, 495] on input "Psychology" at bounding box center [128, 490] width 10 height 10
checkbox input "false"
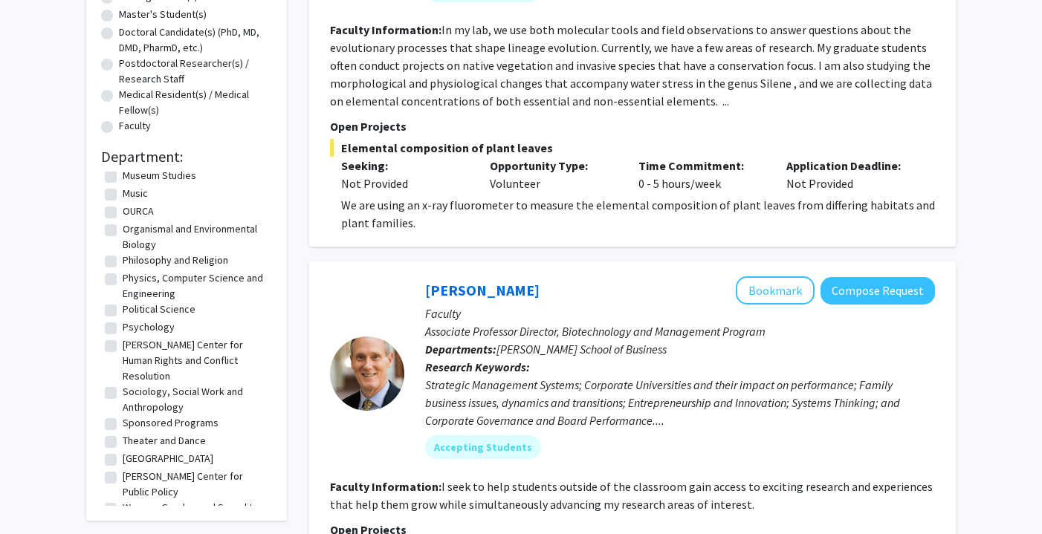
scroll to position [308, 0]
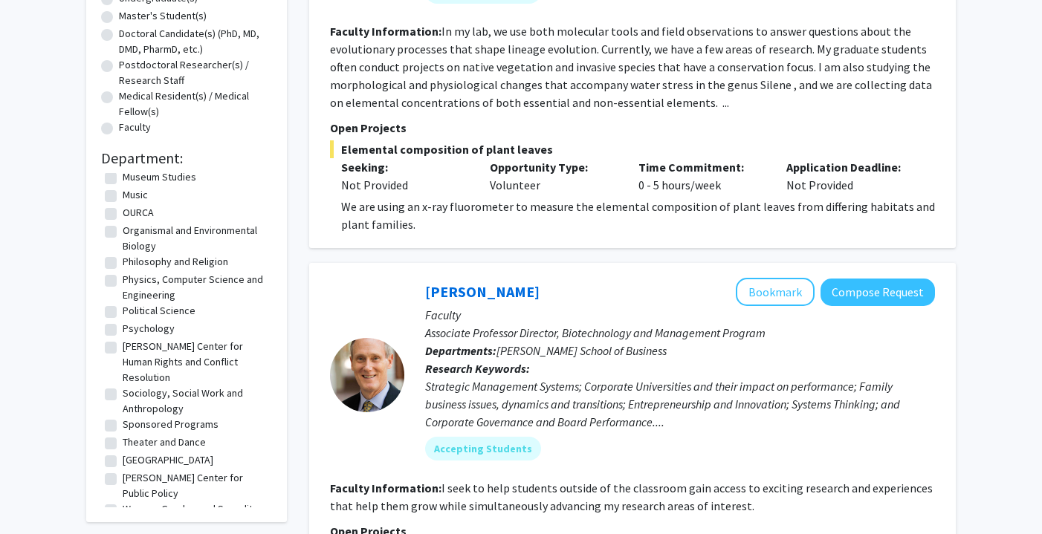
click at [191, 341] on label "[PERSON_NAME] Center for Human Rights and Conflict Resolution" at bounding box center [196, 362] width 146 height 47
click at [132, 341] on input "[PERSON_NAME] Center for Human Rights and Conflict Resolution" at bounding box center [128, 344] width 10 height 10
checkbox input "true"
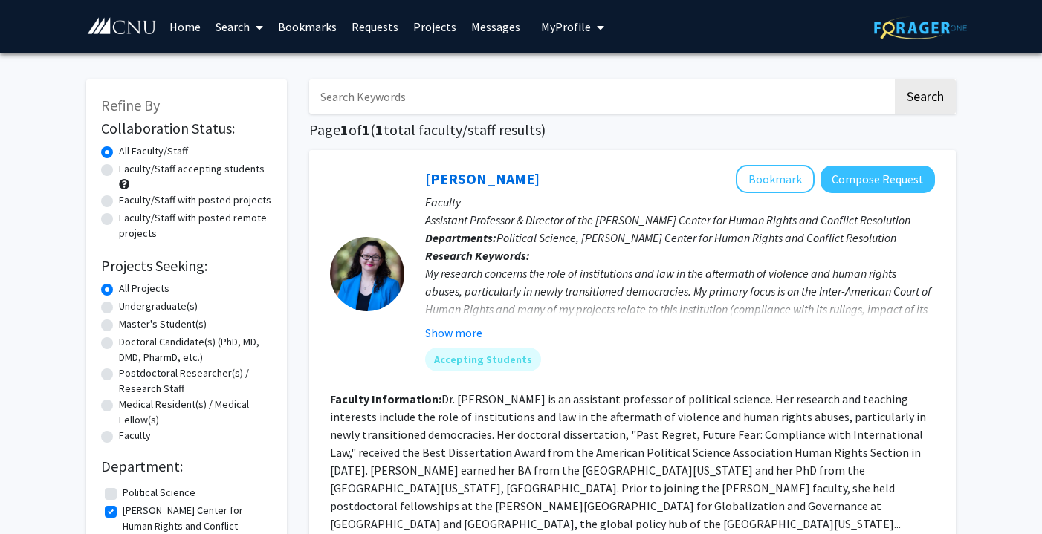
click at [158, 510] on label "[PERSON_NAME] Center for Human Rights and Conflict Resolution" at bounding box center [196, 526] width 146 height 47
click at [132, 510] on input "[PERSON_NAME] Center for Human Rights and Conflict Resolution" at bounding box center [128, 508] width 10 height 10
checkbox input "false"
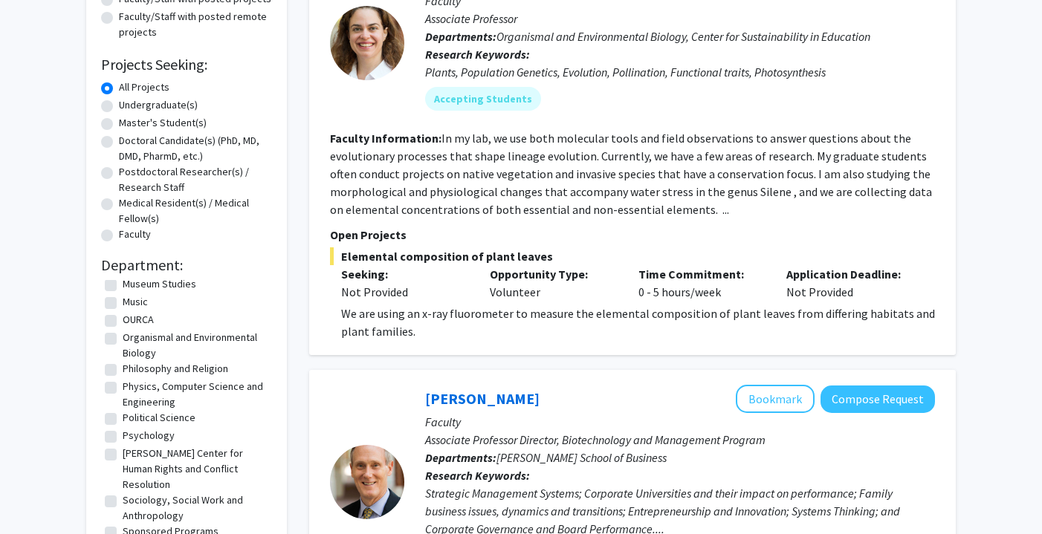
scroll to position [201, 0]
click at [135, 421] on label "Political Science" at bounding box center [159, 419] width 73 height 16
click at [132, 421] on input "Political Science" at bounding box center [128, 416] width 10 height 10
checkbox input "true"
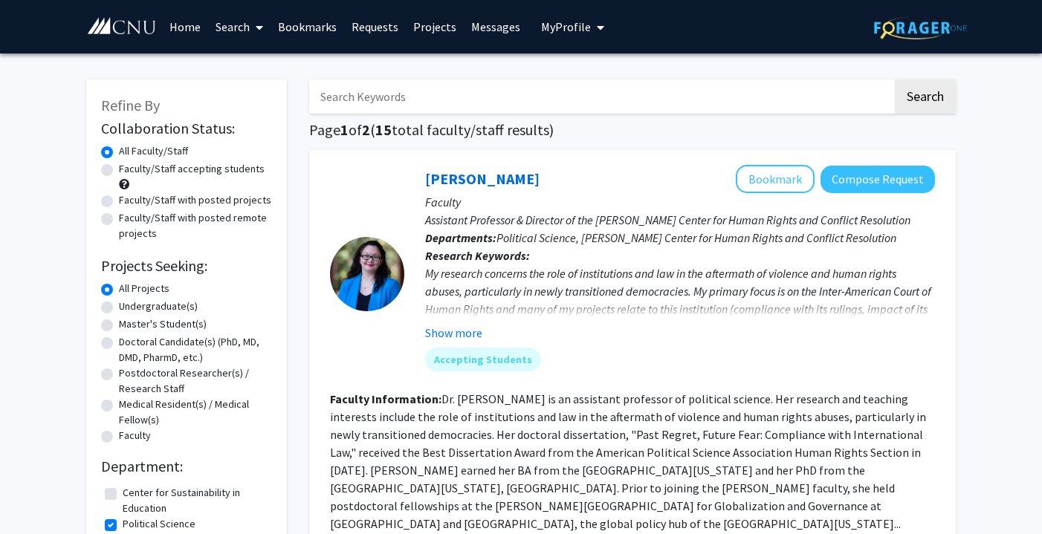
click at [293, 16] on link "Bookmarks" at bounding box center [308, 27] width 74 height 52
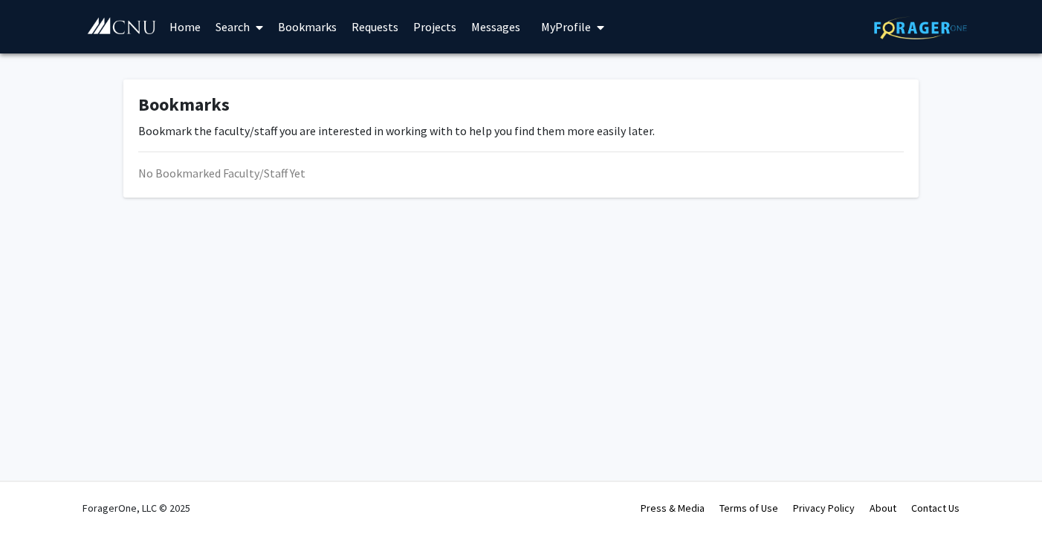
click at [375, 20] on link "Requests" at bounding box center [375, 27] width 62 height 52
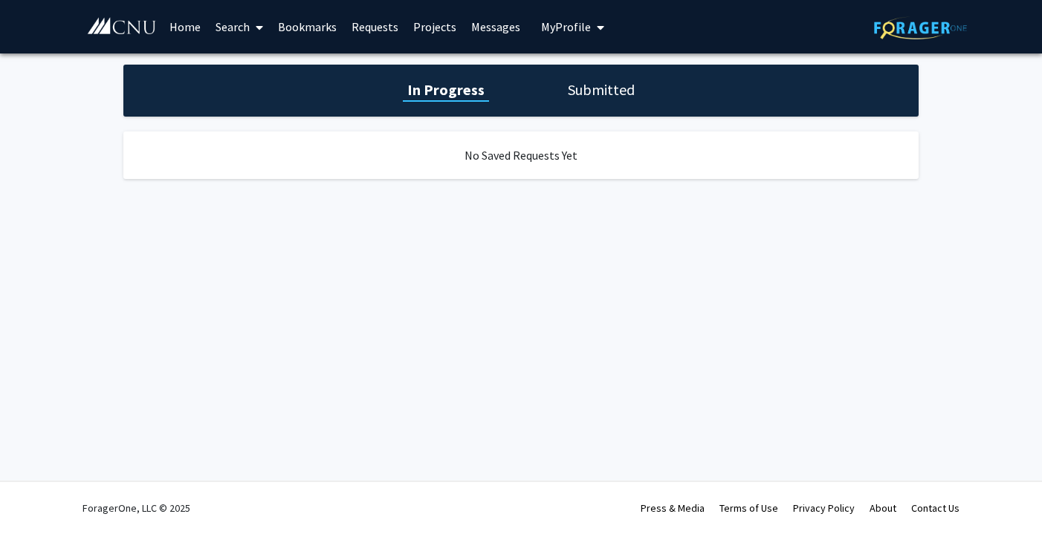
click at [234, 28] on link "Search" at bounding box center [239, 27] width 62 height 52
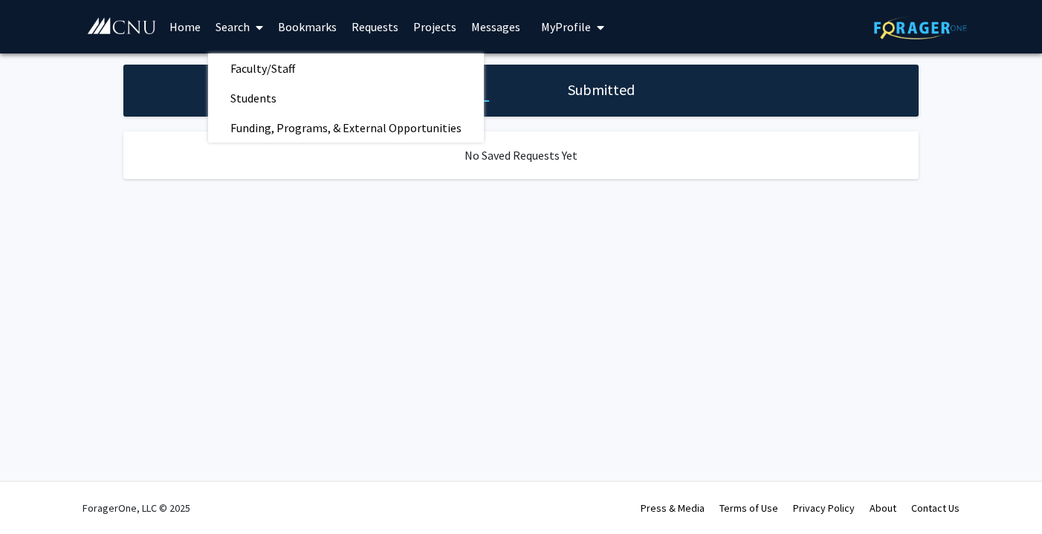
click at [316, 26] on link "Bookmarks" at bounding box center [308, 27] width 74 height 52
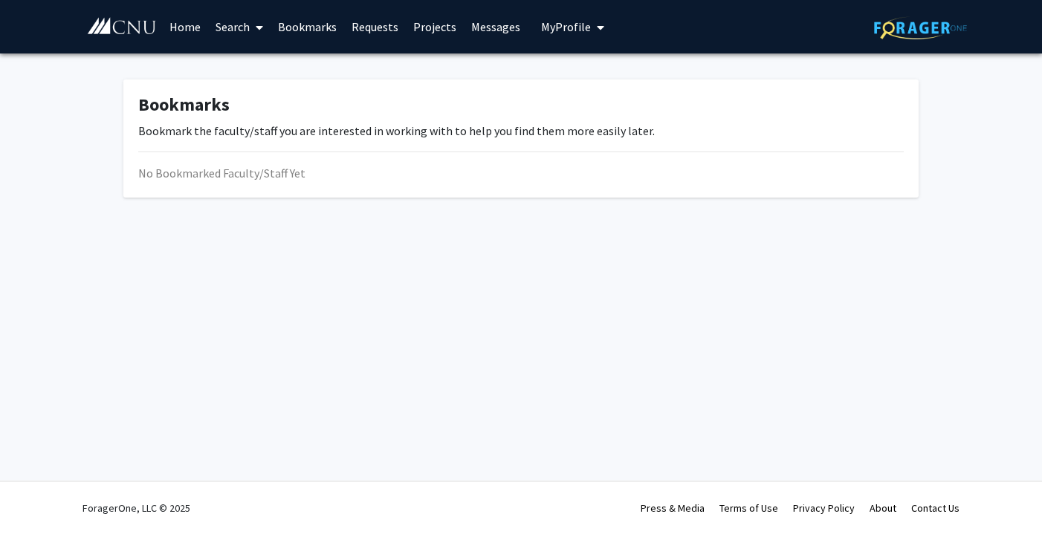
click at [554, 22] on span "My Profile" at bounding box center [566, 26] width 50 height 15
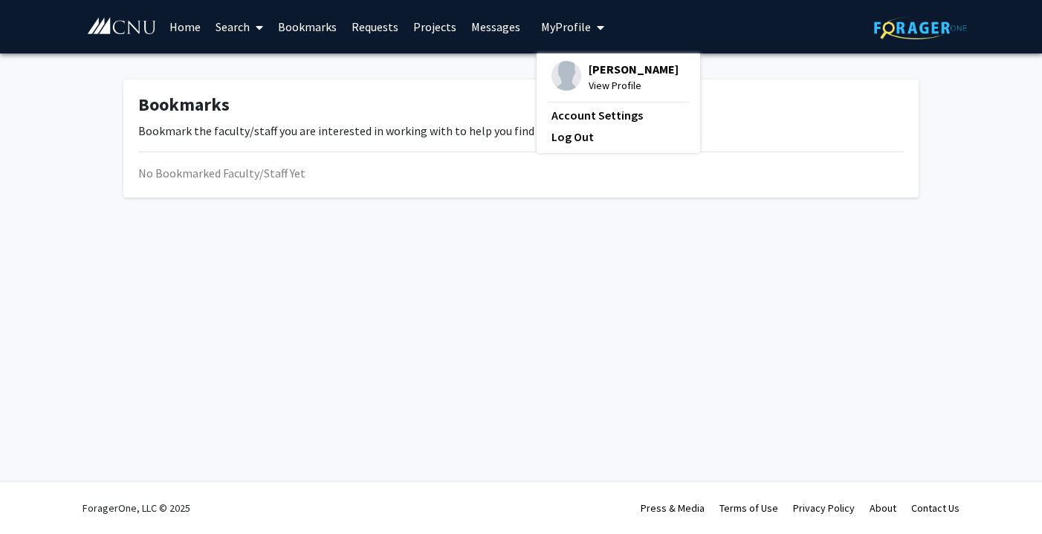
click at [551, 84] on img at bounding box center [566, 76] width 30 height 30
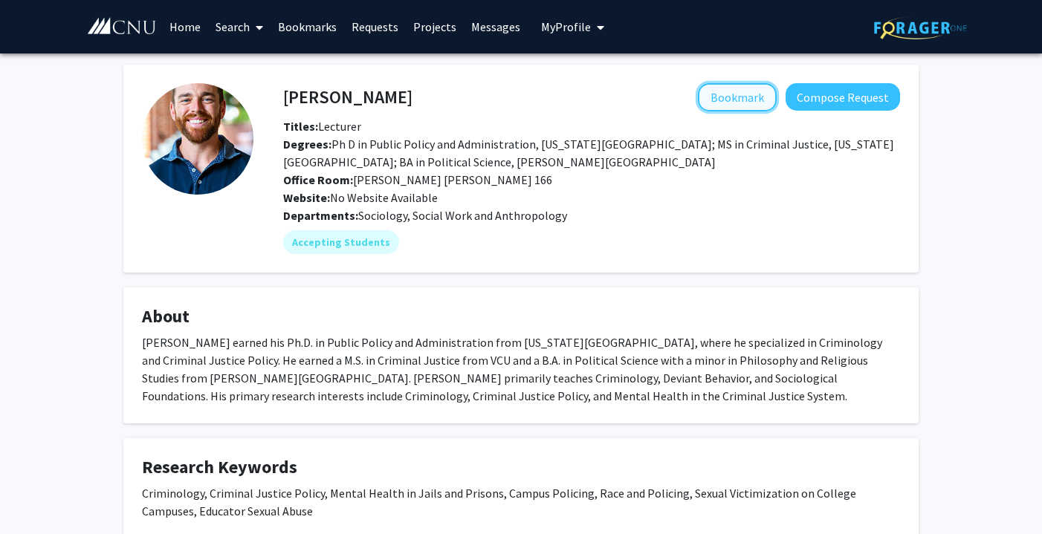
click at [738, 96] on button "Bookmark" at bounding box center [737, 97] width 79 height 28
